Goal: Find specific page/section: Find specific page/section

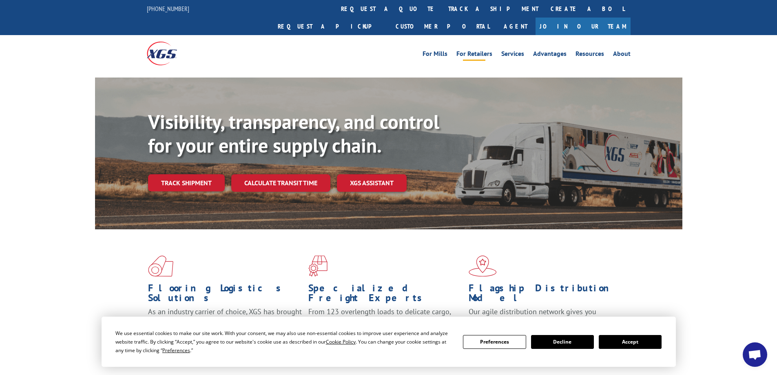
click at [478, 51] on link "For Retailers" at bounding box center [474, 55] width 36 height 9
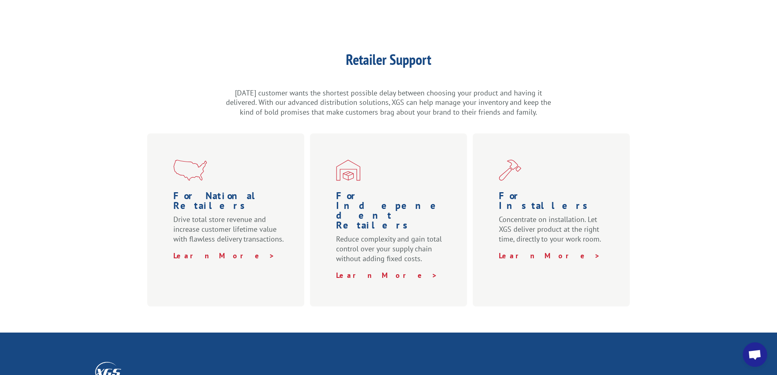
scroll to position [400, 0]
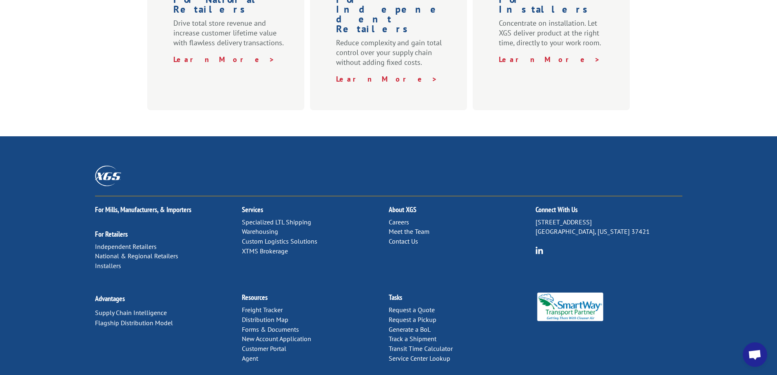
click at [263, 315] on link "Distribution Map" at bounding box center [265, 319] width 46 height 8
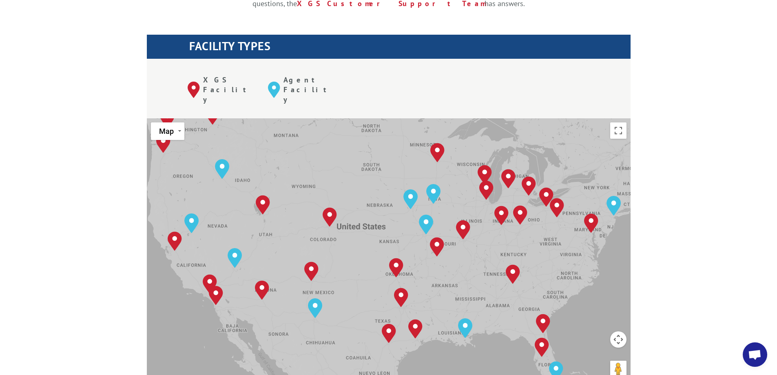
scroll to position [285, 0]
